Goal: Task Accomplishment & Management: Use online tool/utility

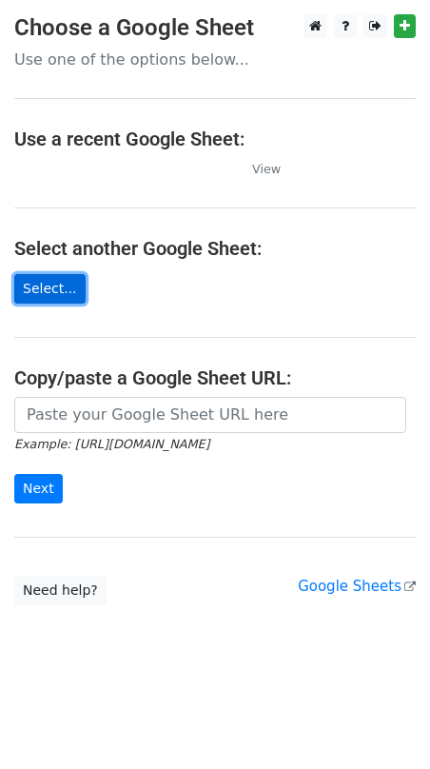
click at [65, 292] on link "Select..." at bounding box center [49, 288] width 71 height 29
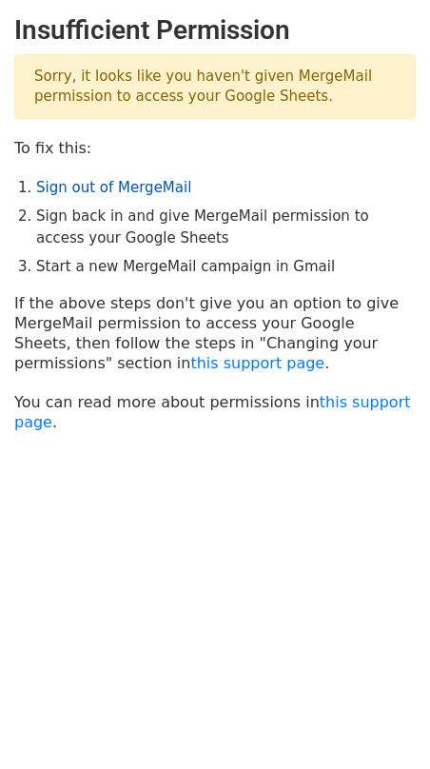
click at [105, 192] on link "Sign out of MergeMail" at bounding box center [113, 187] width 155 height 17
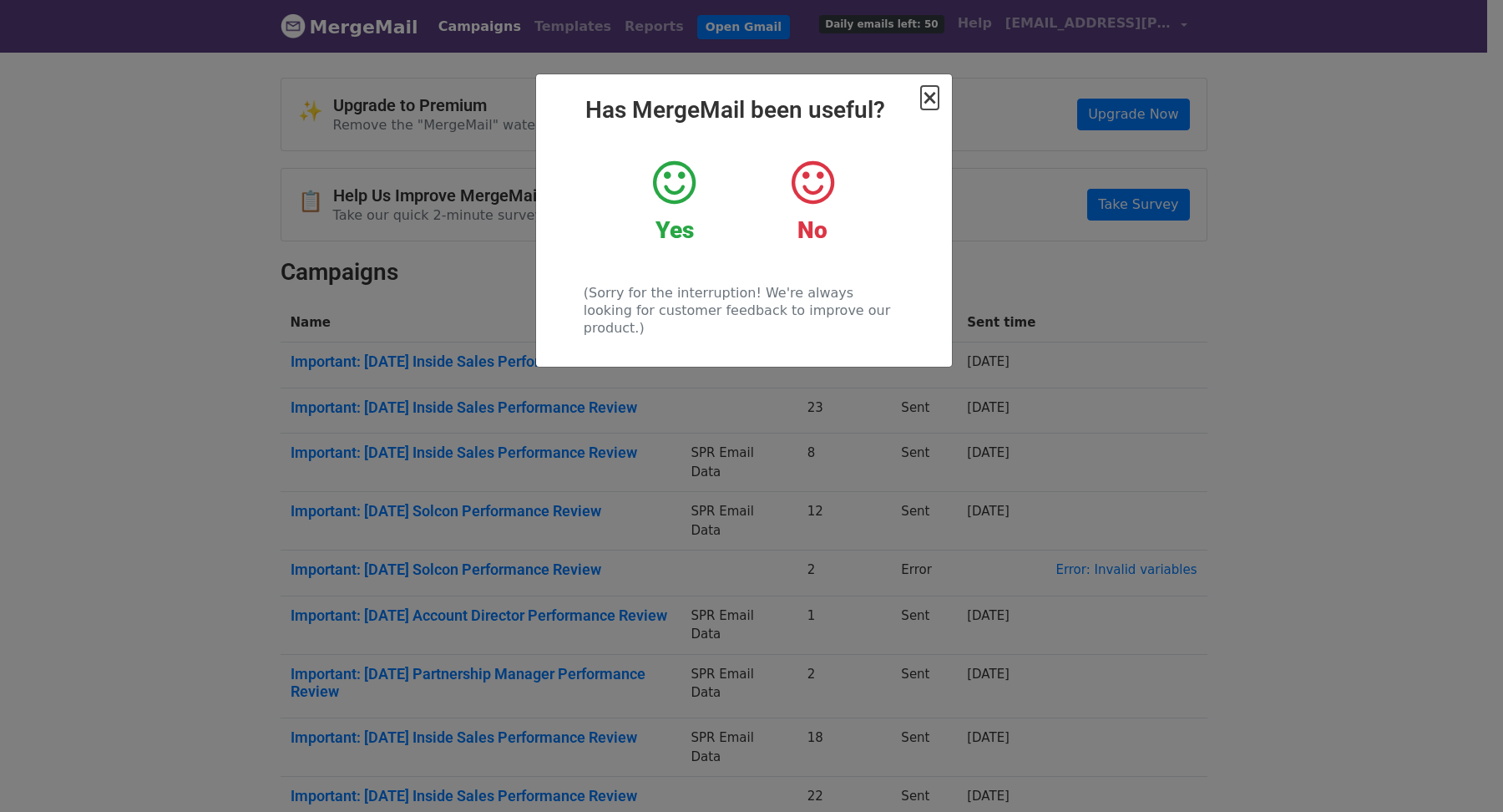
click at [928, 94] on span "×" at bounding box center [929, 97] width 17 height 24
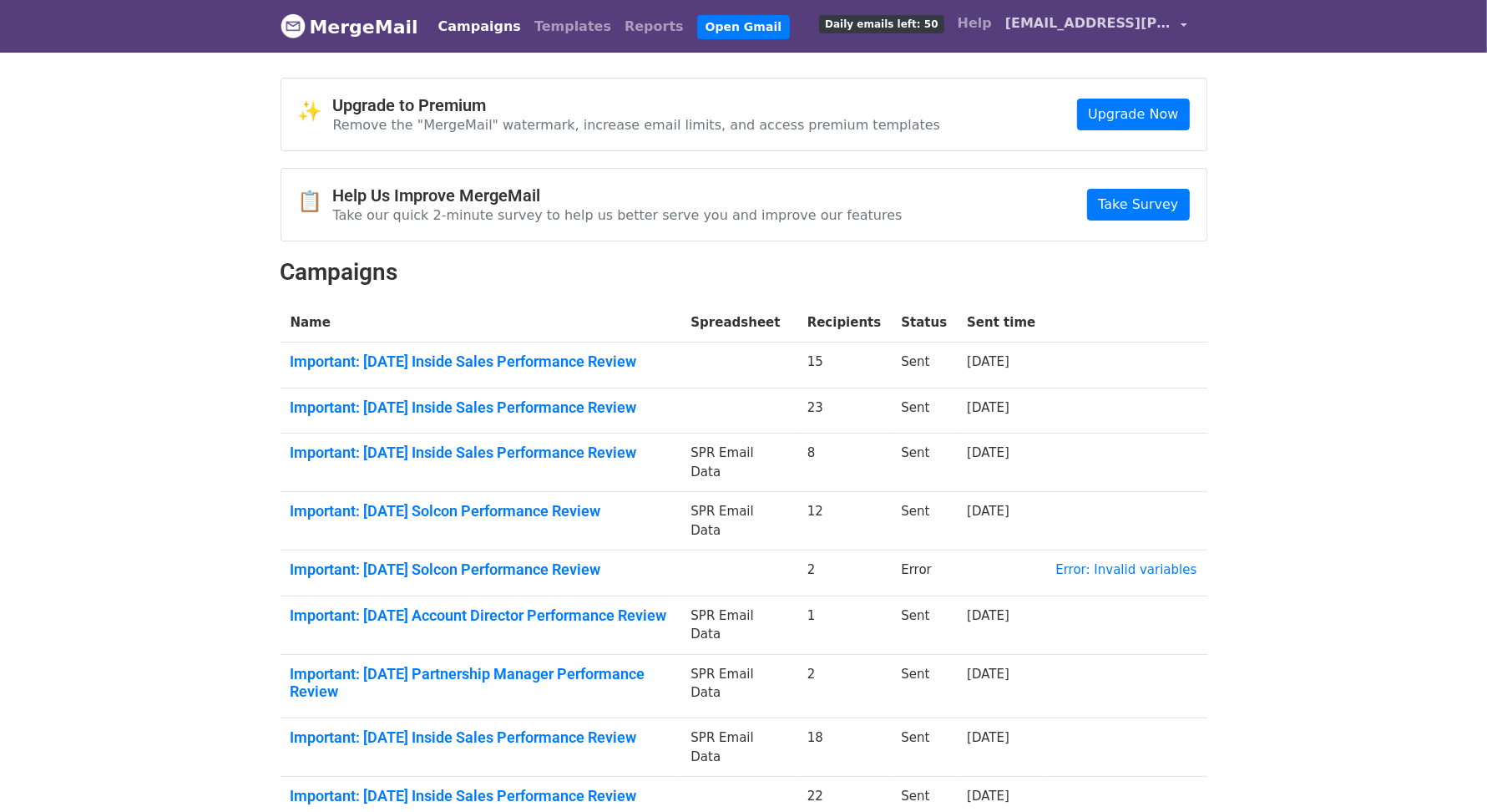
click at [1103, 21] on span "hang.hoang@useinsider.com" at bounding box center [1088, 23] width 167 height 20
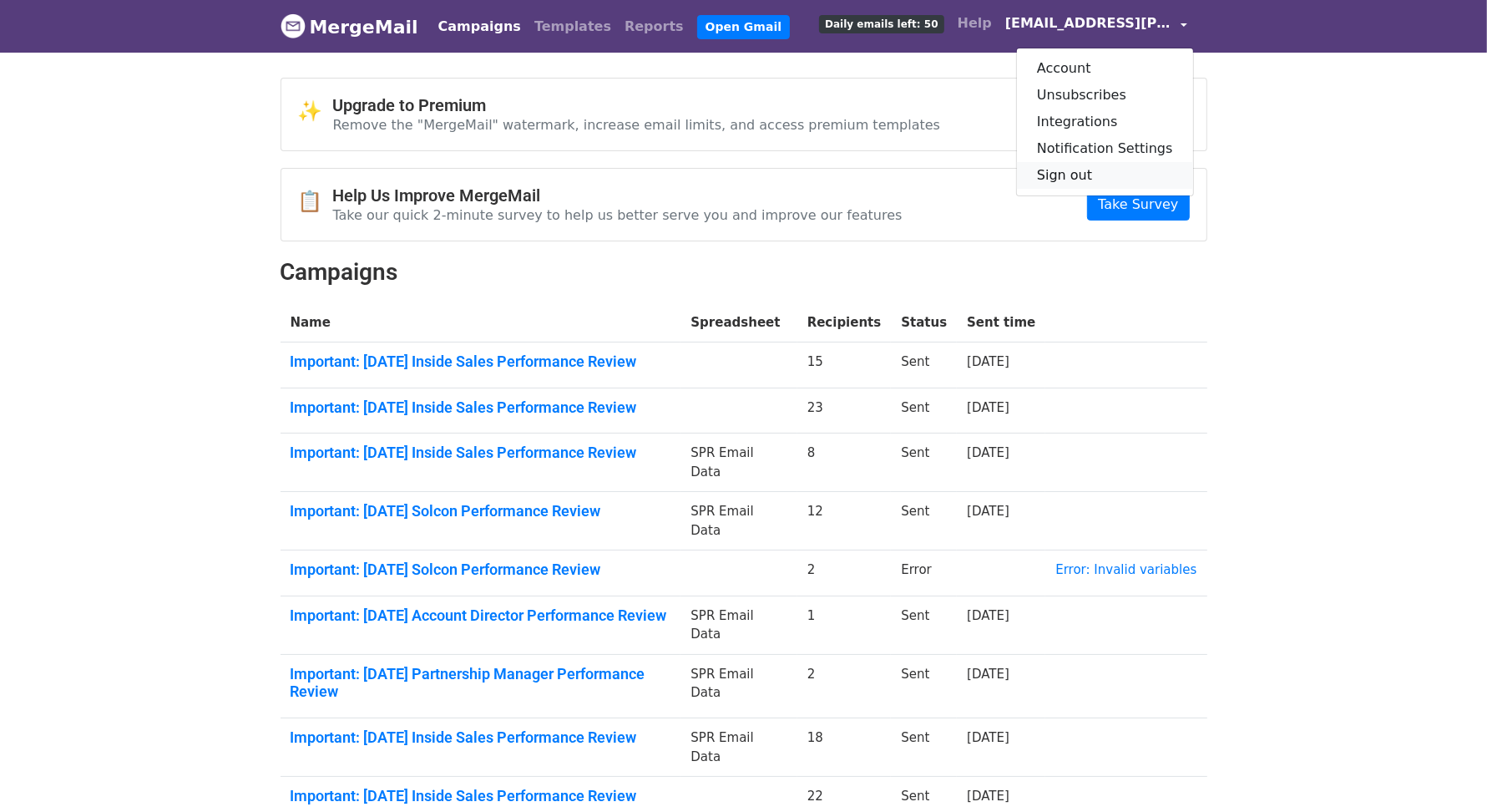
click at [1082, 177] on link "Sign out" at bounding box center [1105, 176] width 176 height 26
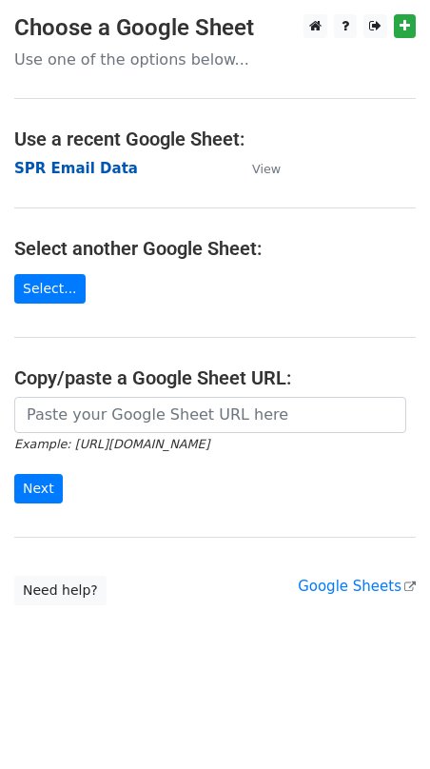
click at [109, 172] on strong "SPR Email Data" at bounding box center [76, 168] width 124 height 17
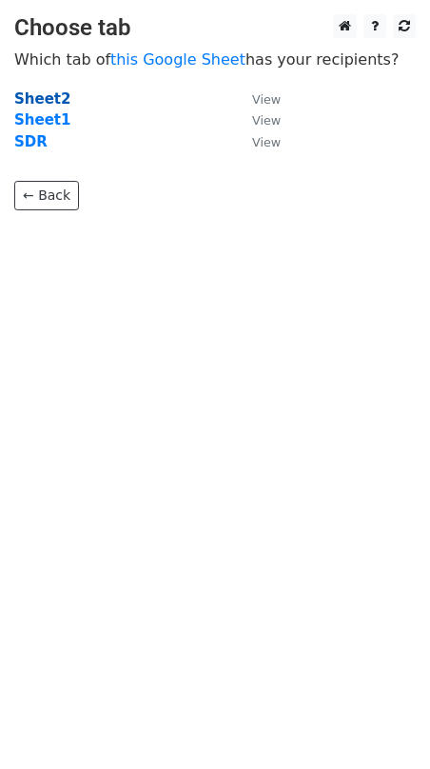
click at [50, 97] on strong "Sheet2" at bounding box center [42, 98] width 56 height 17
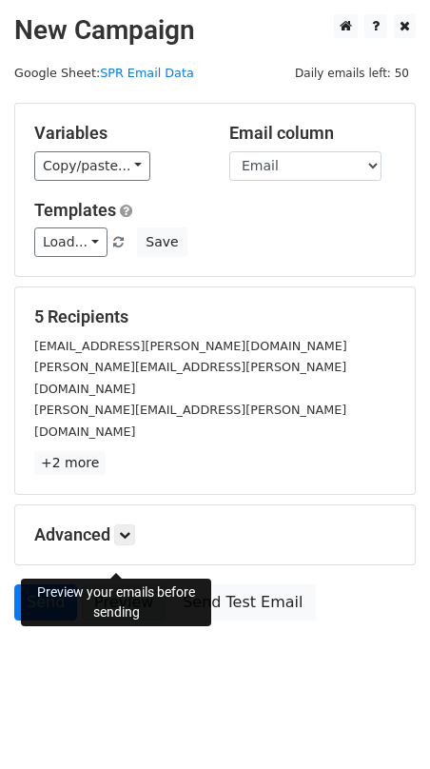
click at [134, 584] on link "Preview" at bounding box center [124, 602] width 84 height 36
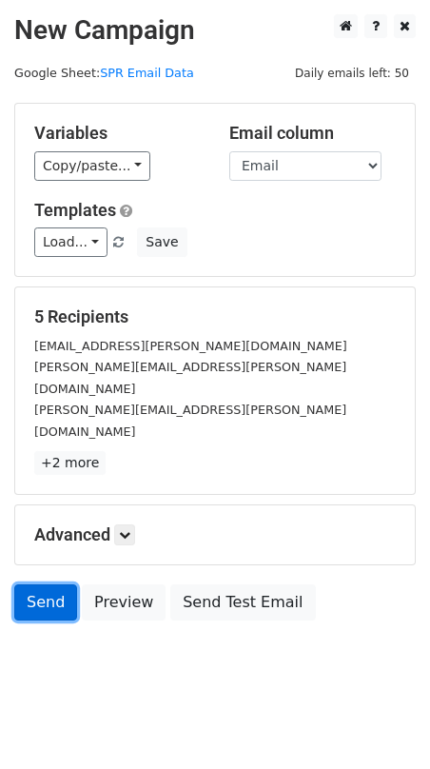
click at [54, 584] on link "Send" at bounding box center [45, 602] width 63 height 36
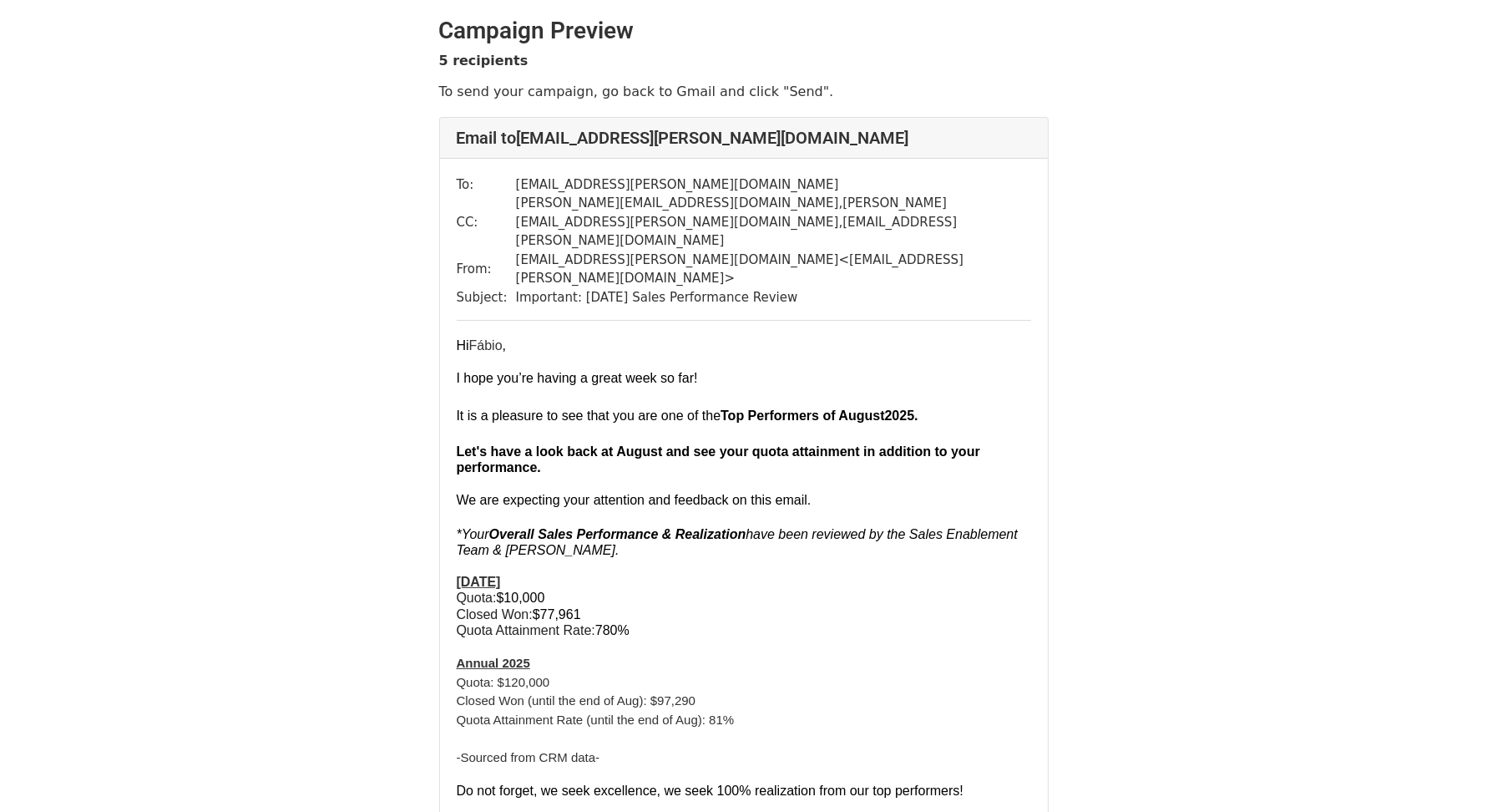
click at [454, 314] on div "To: fabio.baiamonte@useinsider.com CC: rubens.leite@useinsider.com , fernando.j…" at bounding box center [744, 712] width 608 height 1106
click at [490, 388] on p at bounding box center [744, 397] width 574 height 18
click at [634, 370] on font "I hope you’re having a great week so far!" at bounding box center [577, 377] width 241 height 14
click at [699, 408] on span "It is a pleasure to see that you are one of the Top Performers of August" at bounding box center [671, 415] width 428 height 14
click at [733, 408] on b "Top Performers of August" at bounding box center [802, 415] width 163 height 14
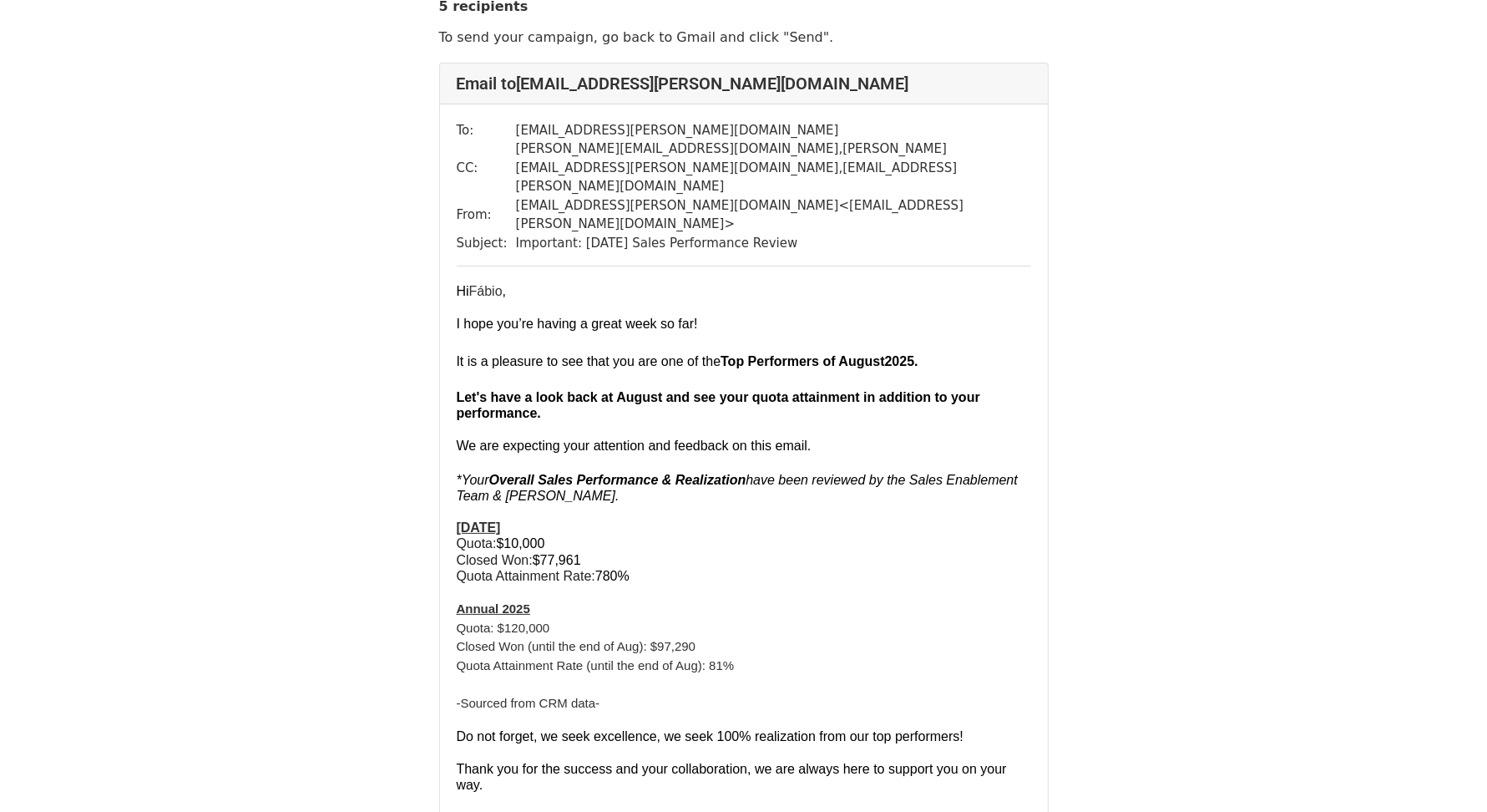
scroll to position [59, 0]
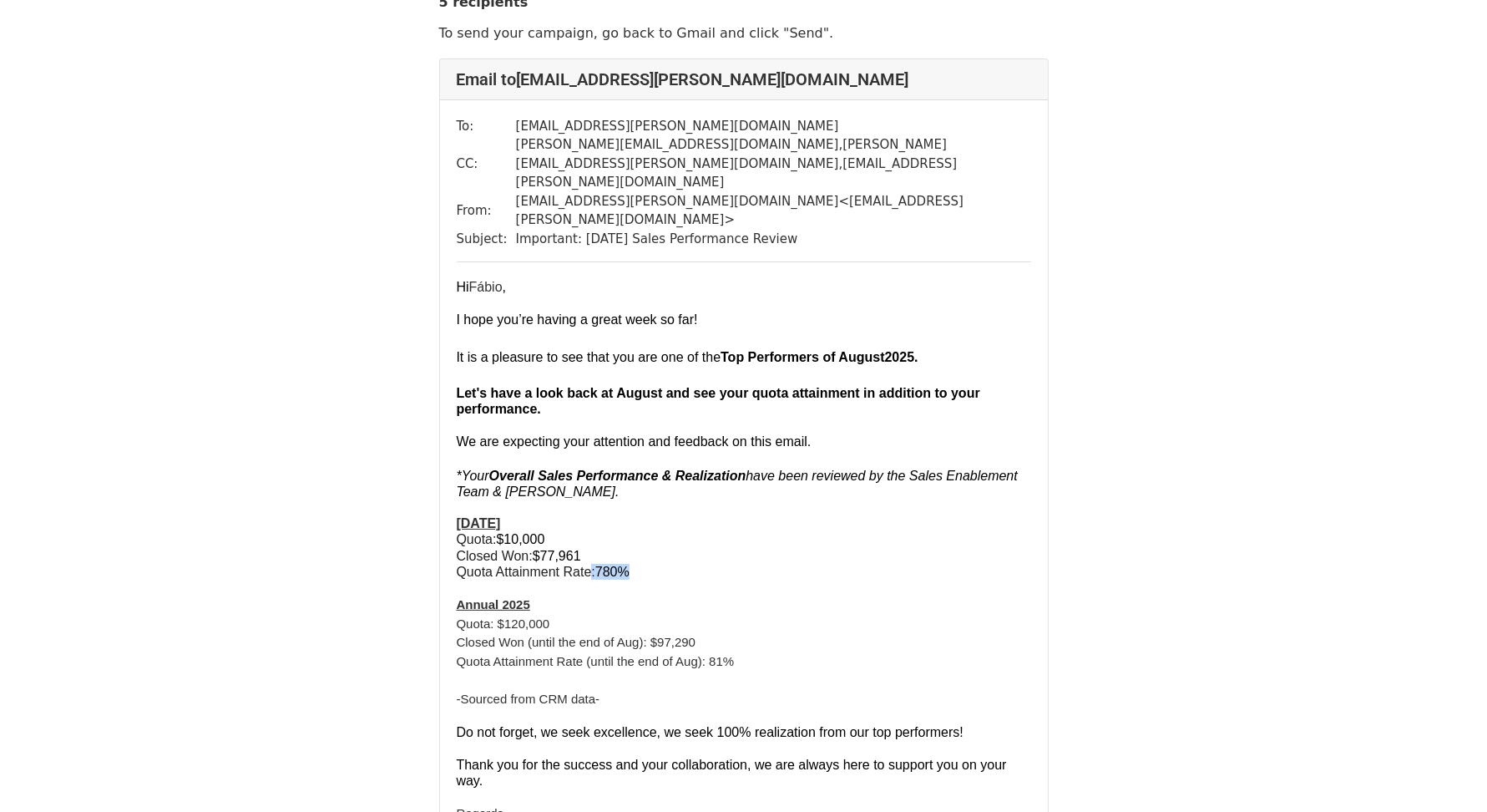
drag, startPoint x: 593, startPoint y: 542, endPoint x: 757, endPoint y: 542, distance: 164.0
click at [744, 543] on p "Quota: $10,000 Closed Won: $77,961 Quota Attainment Rate: 780%" at bounding box center [744, 555] width 574 height 48
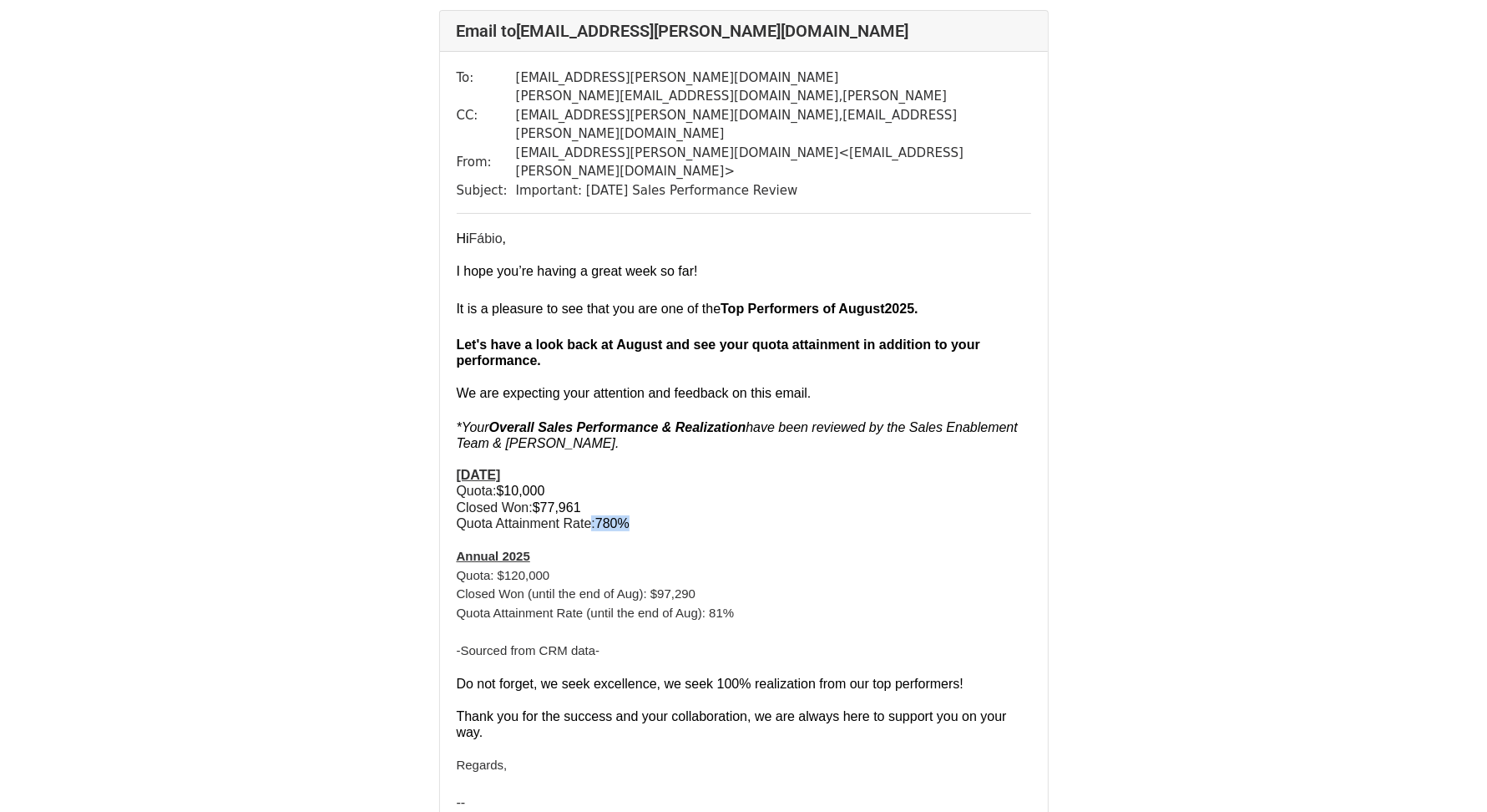
scroll to position [114, 0]
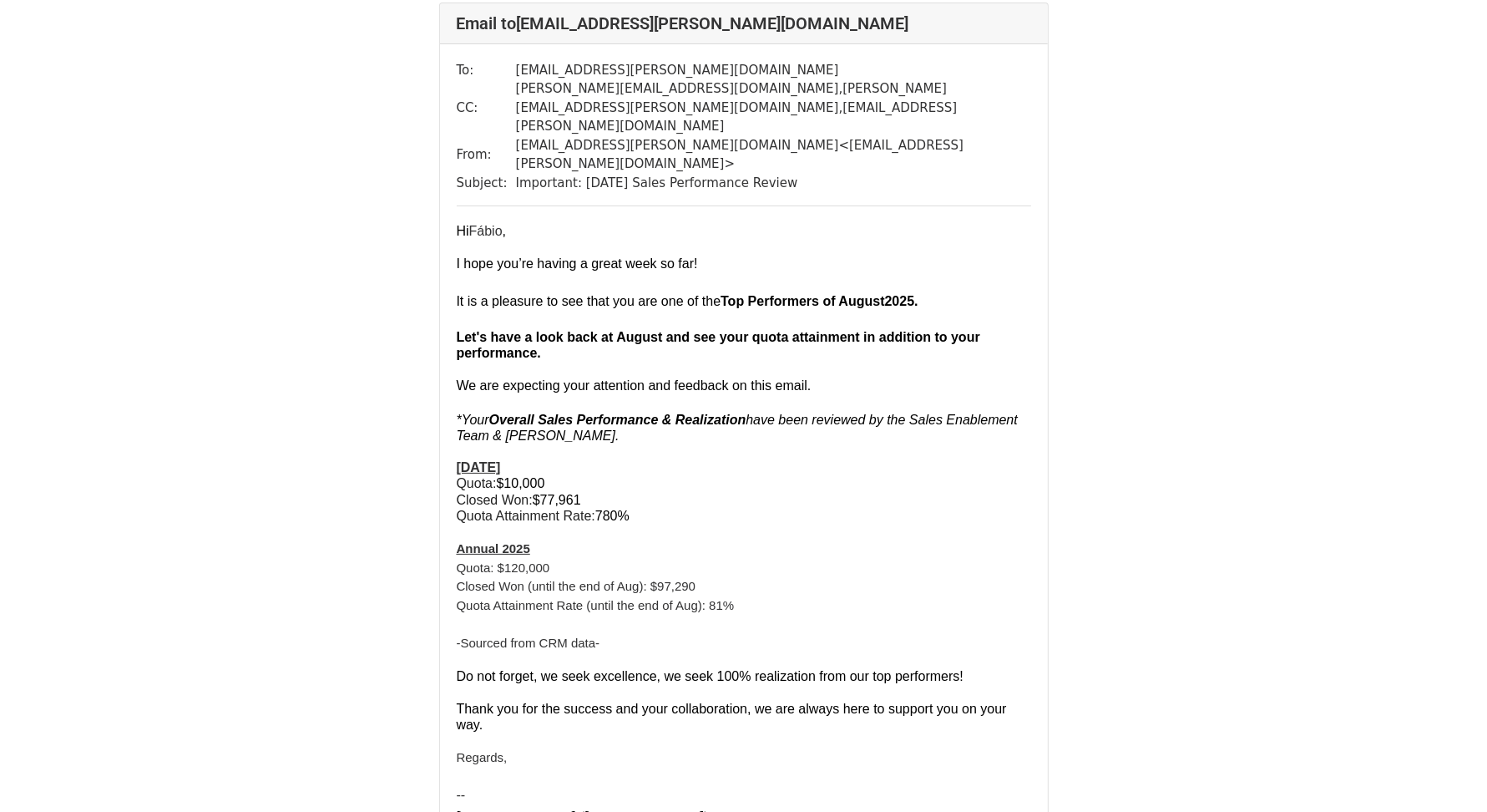
click at [684, 598] on font "Quota Attainment Rate (until the end of Aug): 81%" at bounding box center [595, 605] width 278 height 14
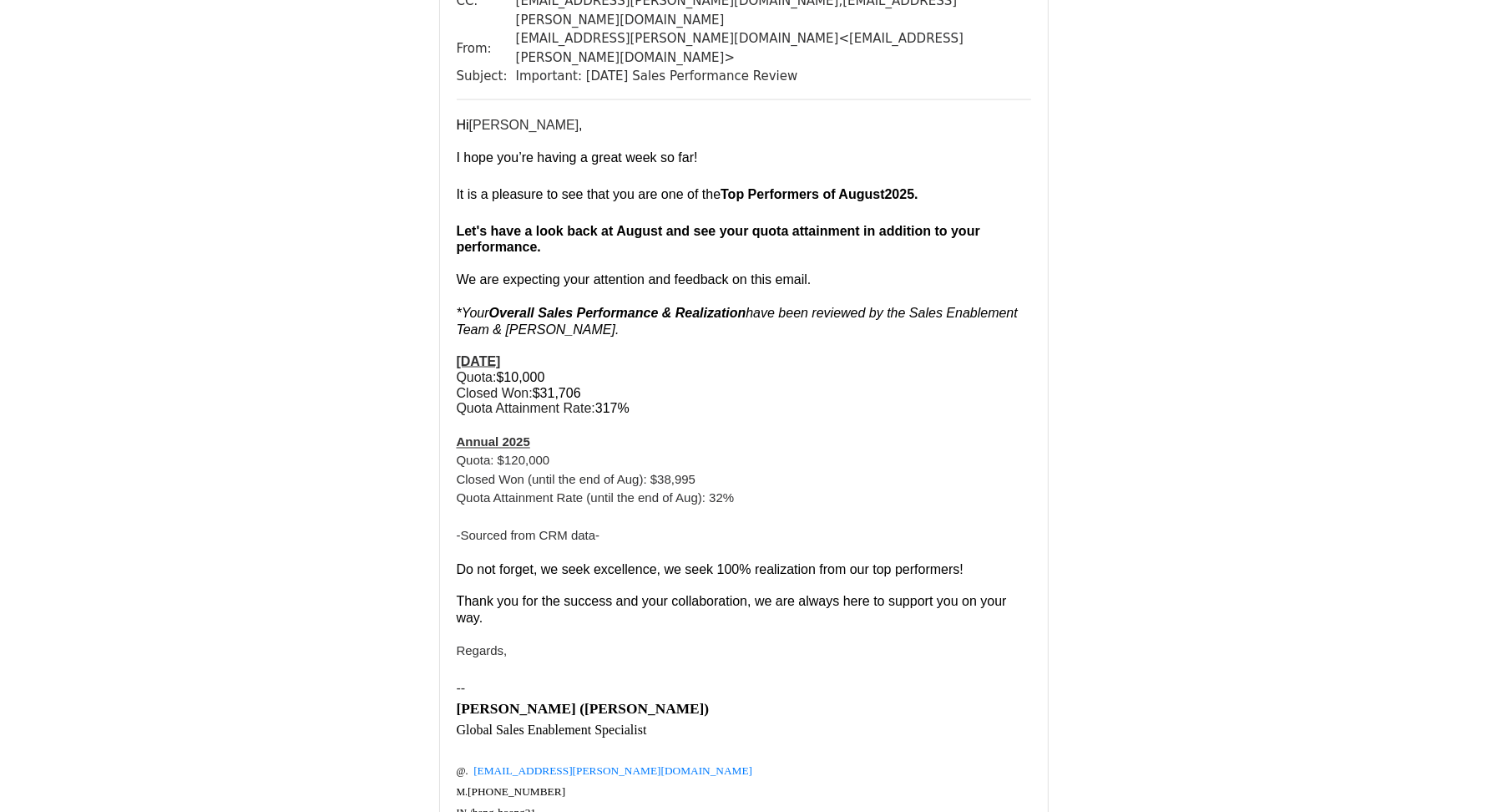
scroll to position [2008, 0]
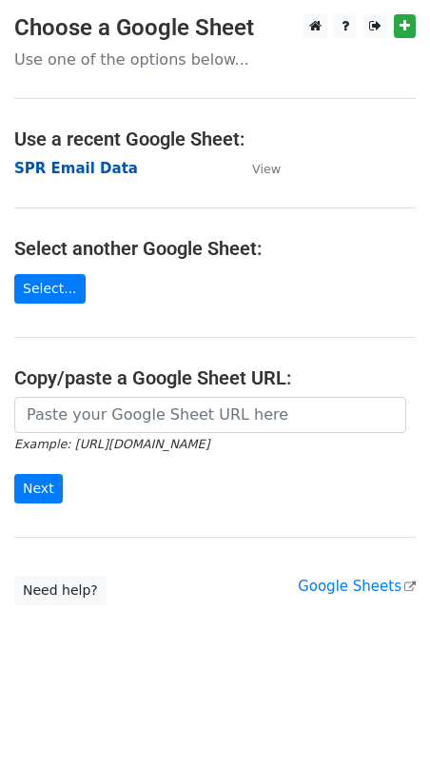
click at [70, 168] on strong "SPR Email Data" at bounding box center [76, 168] width 124 height 17
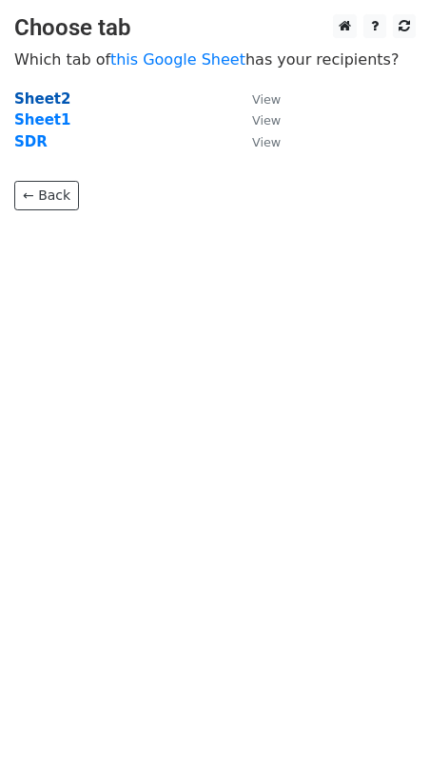
click at [40, 100] on strong "Sheet2" at bounding box center [42, 98] width 56 height 17
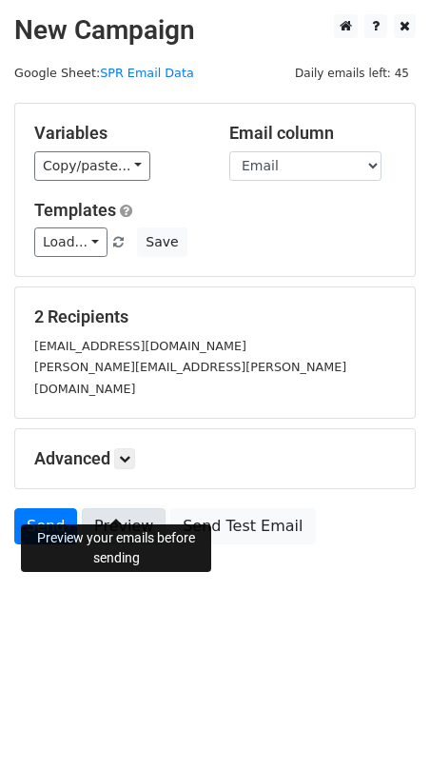
click at [120, 508] on link "Preview" at bounding box center [124, 526] width 84 height 36
click at [135, 510] on link "Preview" at bounding box center [124, 526] width 84 height 36
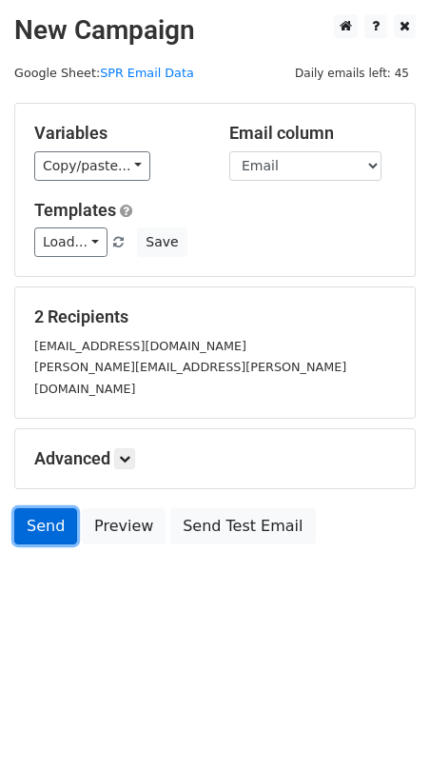
click at [34, 508] on link "Send" at bounding box center [45, 526] width 63 height 36
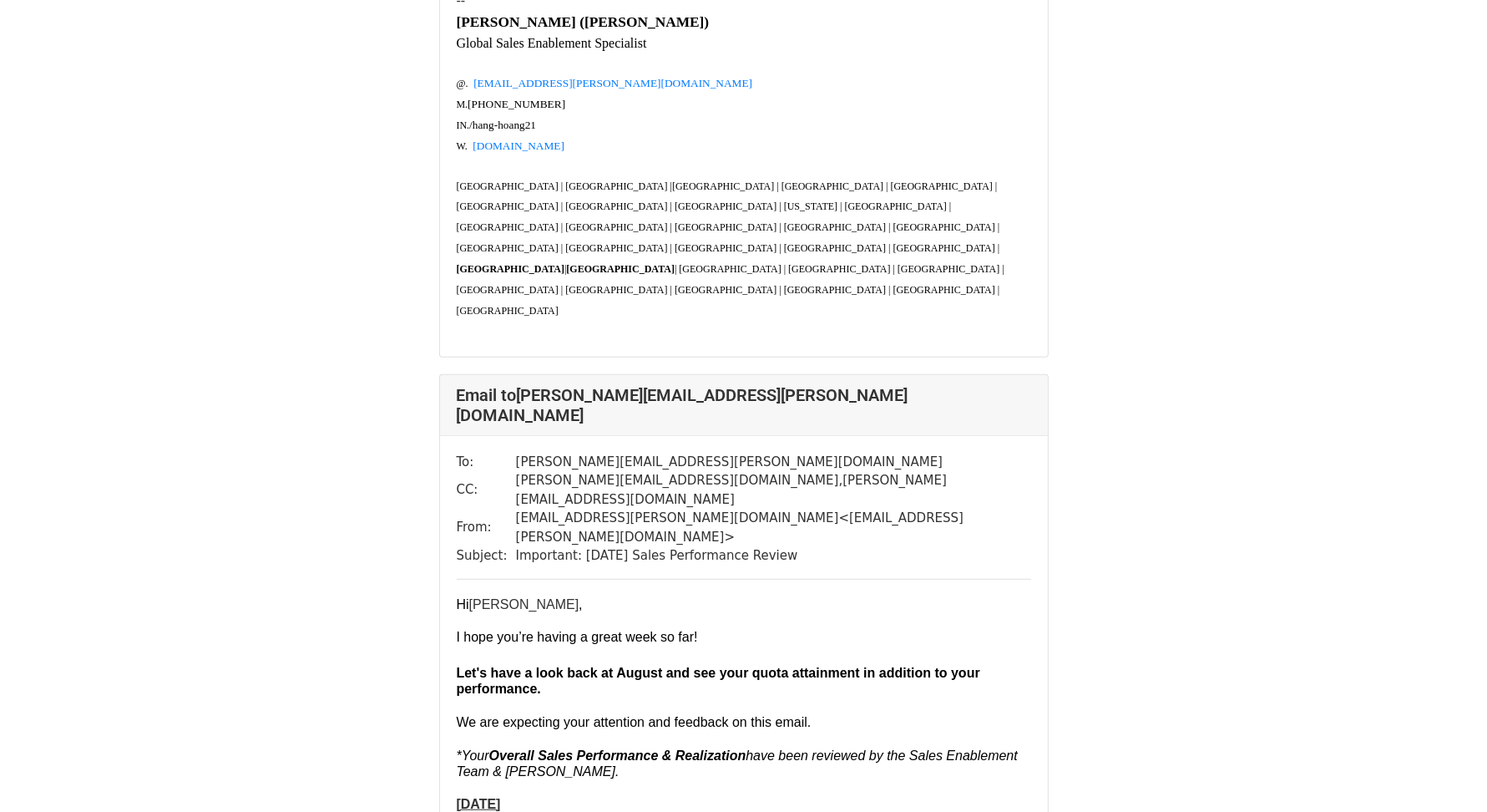
scroll to position [650, 0]
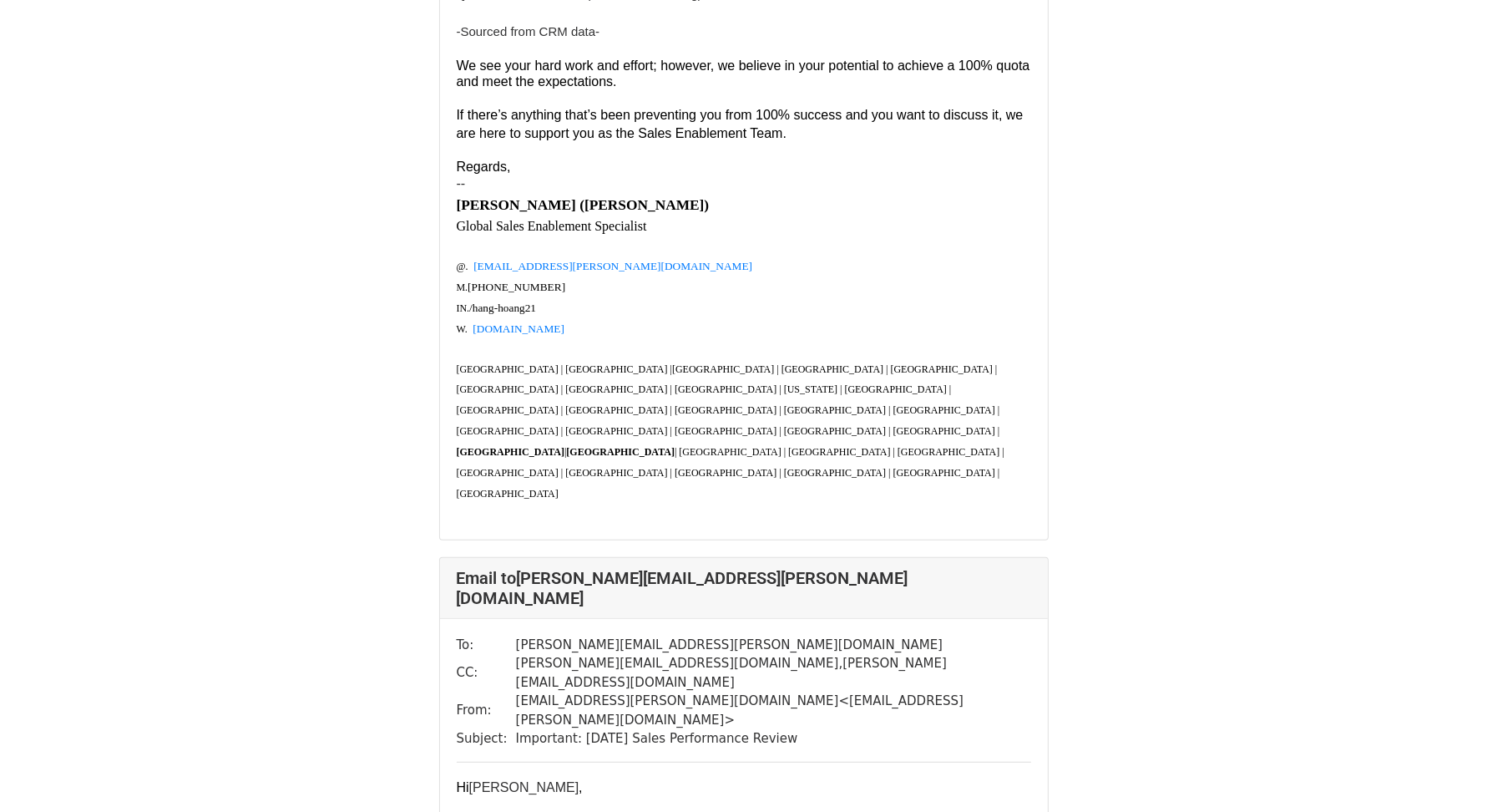
drag, startPoint x: 506, startPoint y: 594, endPoint x: 829, endPoint y: 599, distance: 323.0
click at [829, 729] on tr "Subject: Important: [DATE] Sales Performance Review" at bounding box center [744, 738] width 574 height 19
copy tr "Important: [DATE] Sales Performance Review"
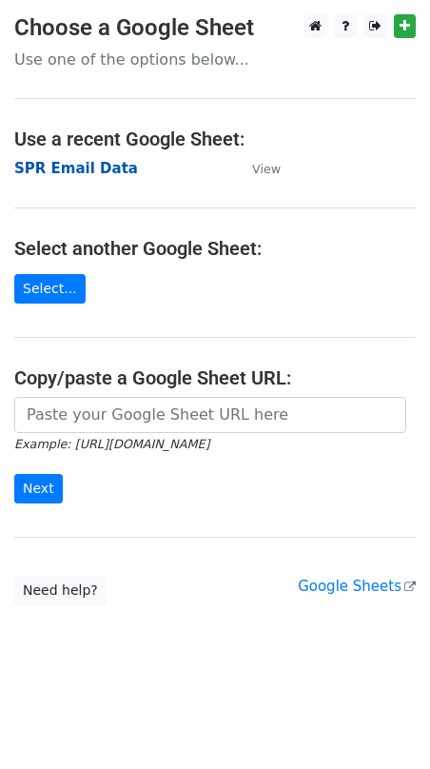
click at [86, 174] on strong "SPR Email Data" at bounding box center [76, 168] width 124 height 17
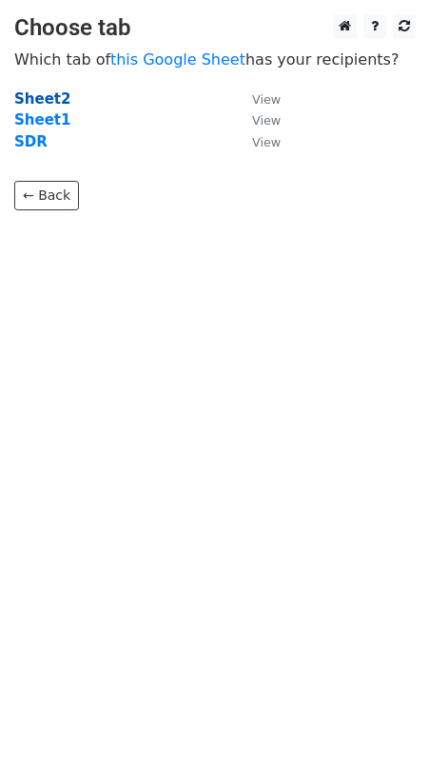
click at [50, 94] on strong "Sheet2" at bounding box center [42, 98] width 56 height 17
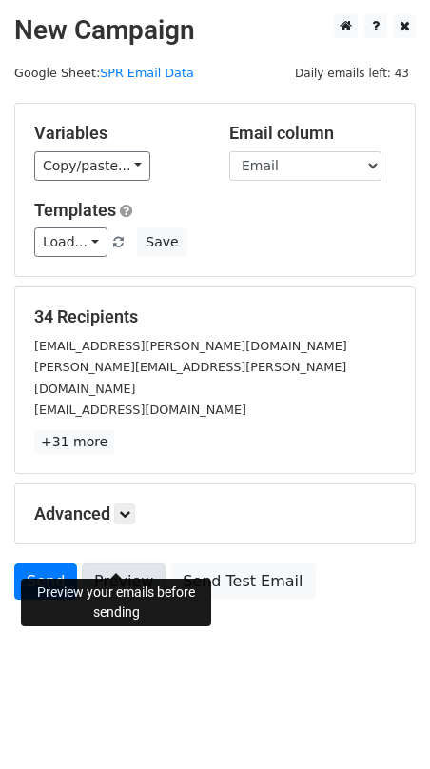
click at [111, 563] on link "Preview" at bounding box center [124, 581] width 84 height 36
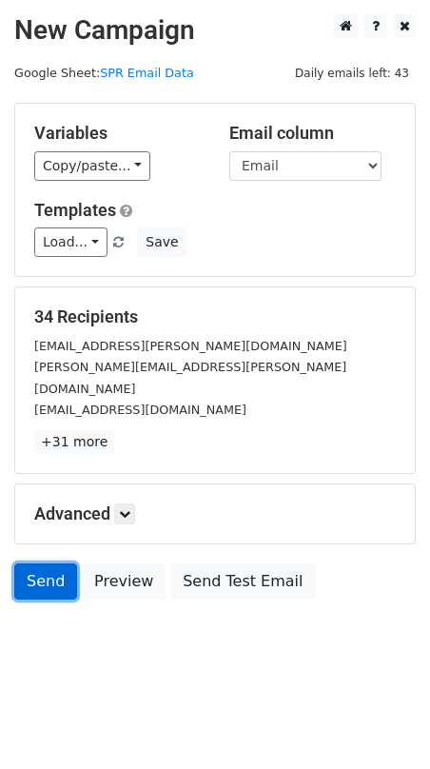
click at [60, 563] on link "Send" at bounding box center [45, 581] width 63 height 36
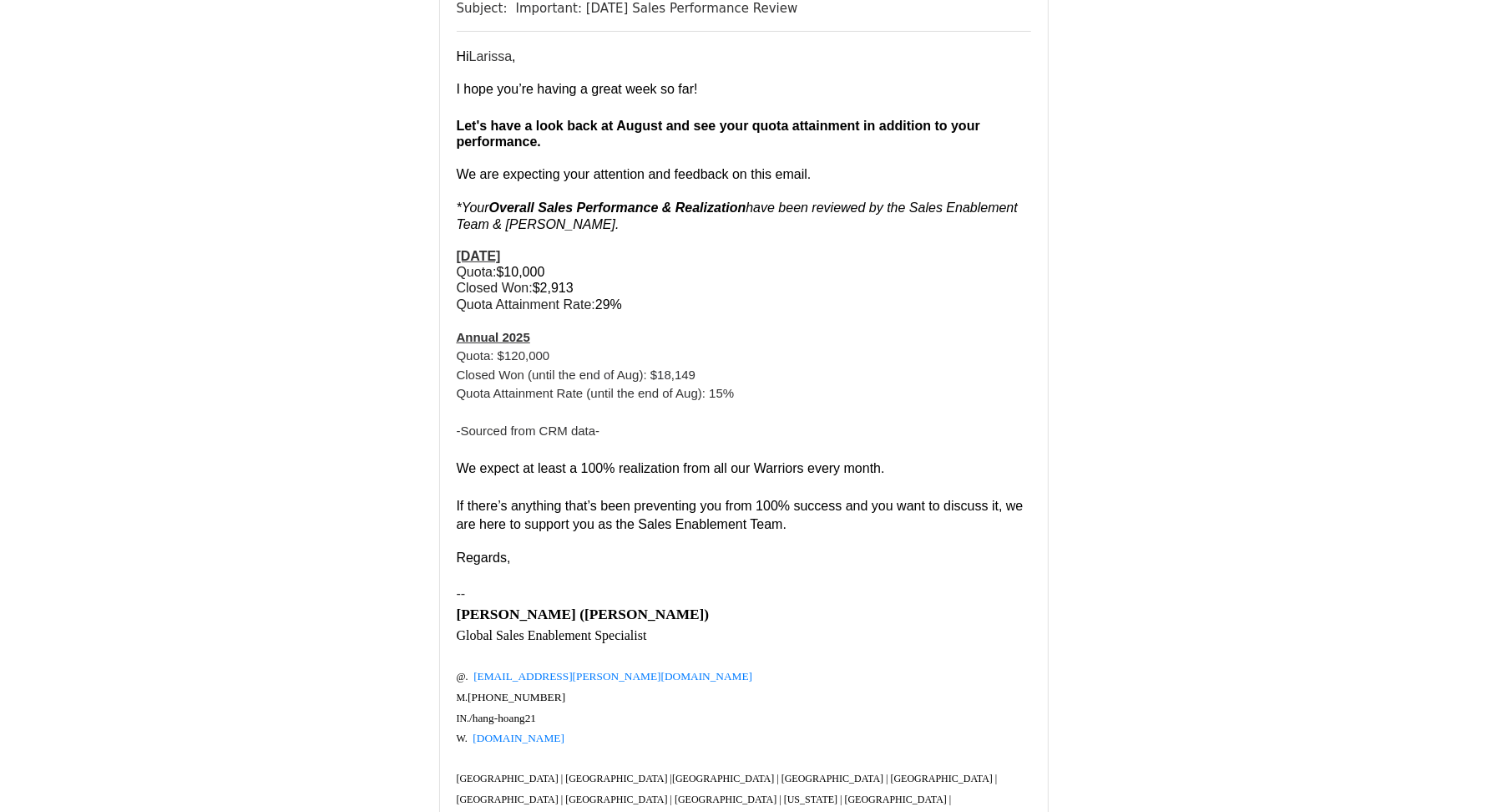
scroll to position [443, 0]
